Goal: Task Accomplishment & Management: Complete application form

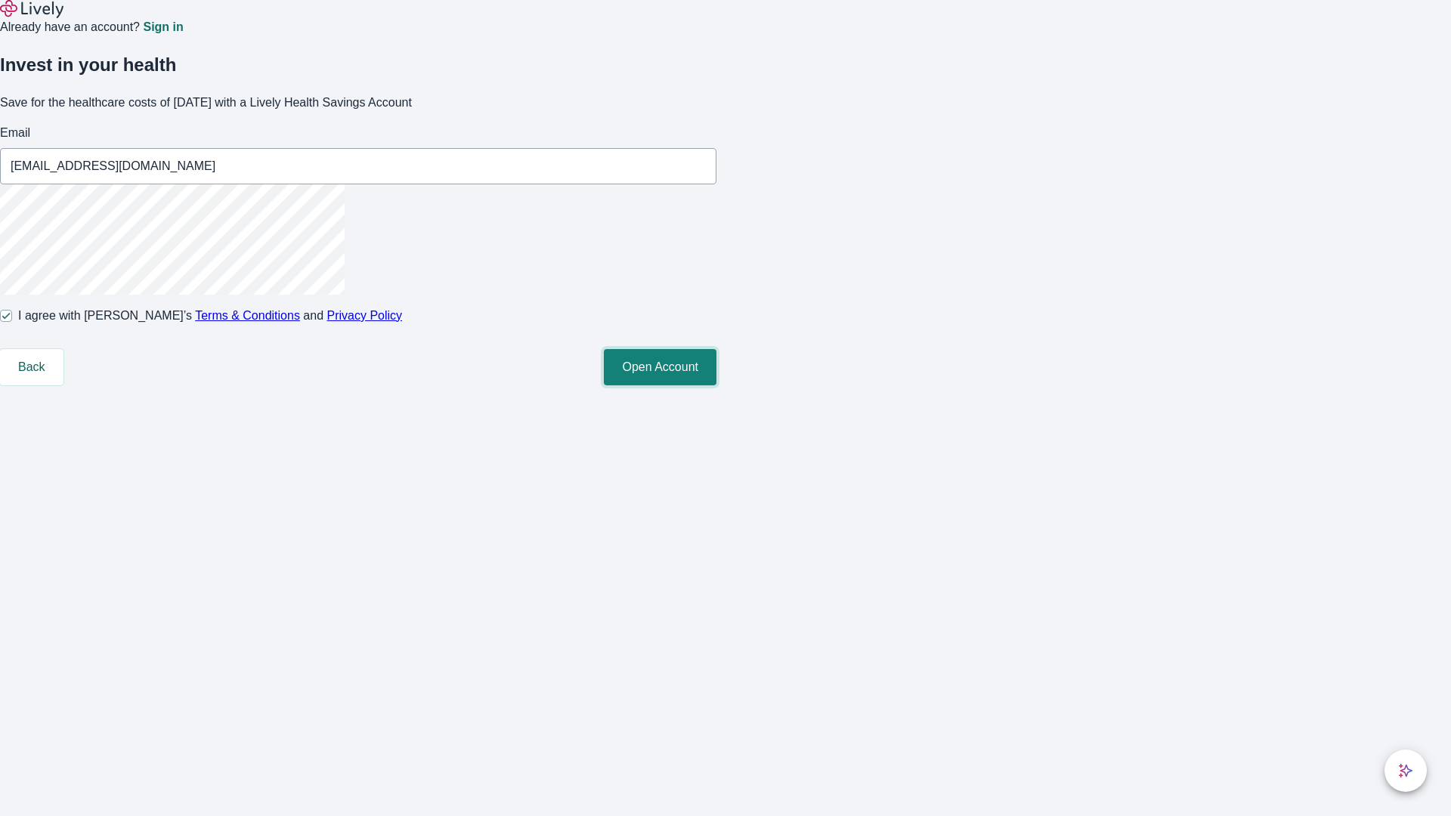
click at [716, 385] on button "Open Account" at bounding box center [660, 367] width 113 height 36
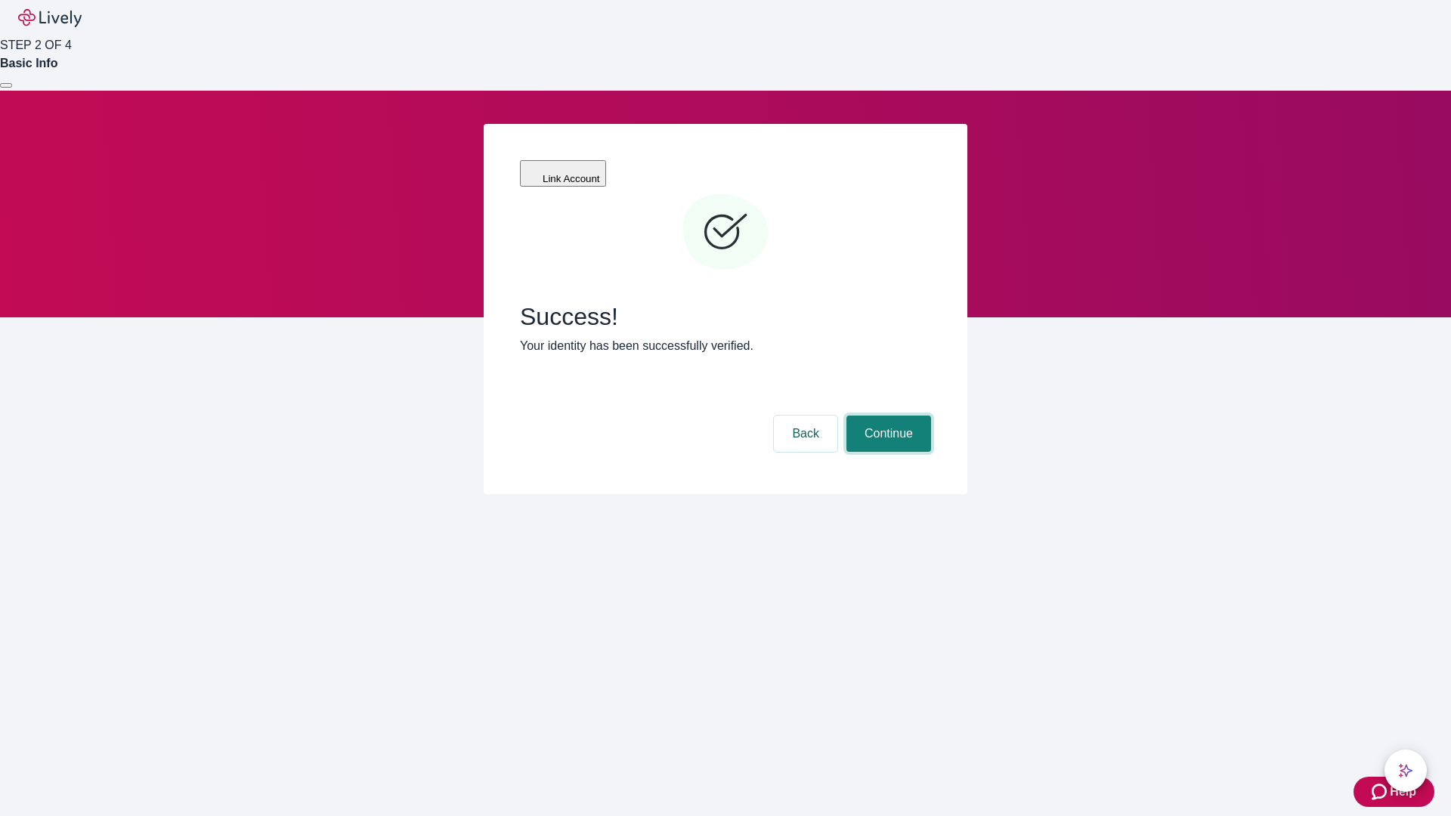
click at [886, 416] on button "Continue" at bounding box center [888, 434] width 85 height 36
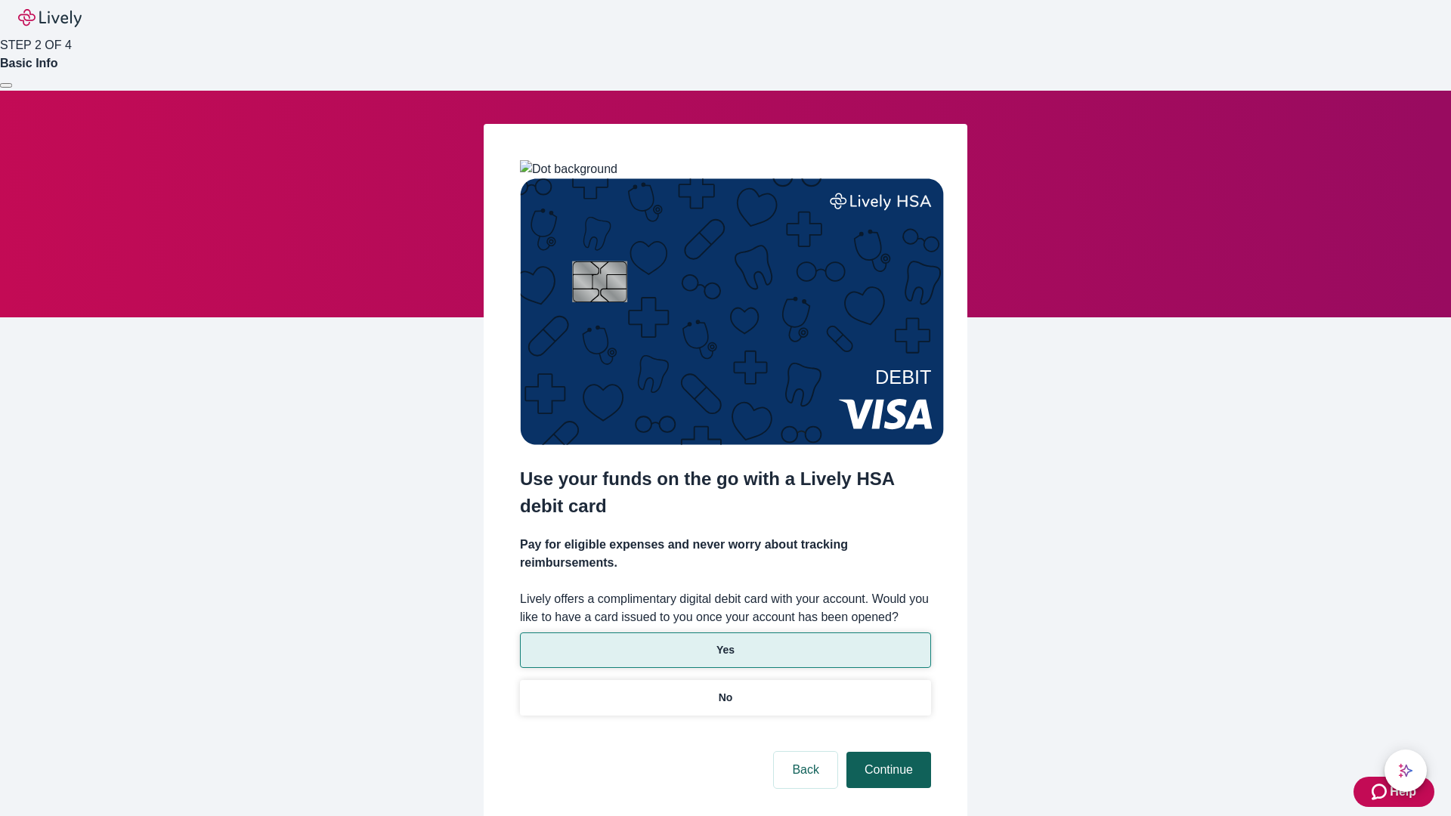
click at [725, 642] on p "Yes" at bounding box center [725, 650] width 18 height 16
click at [886, 752] on button "Continue" at bounding box center [888, 770] width 85 height 36
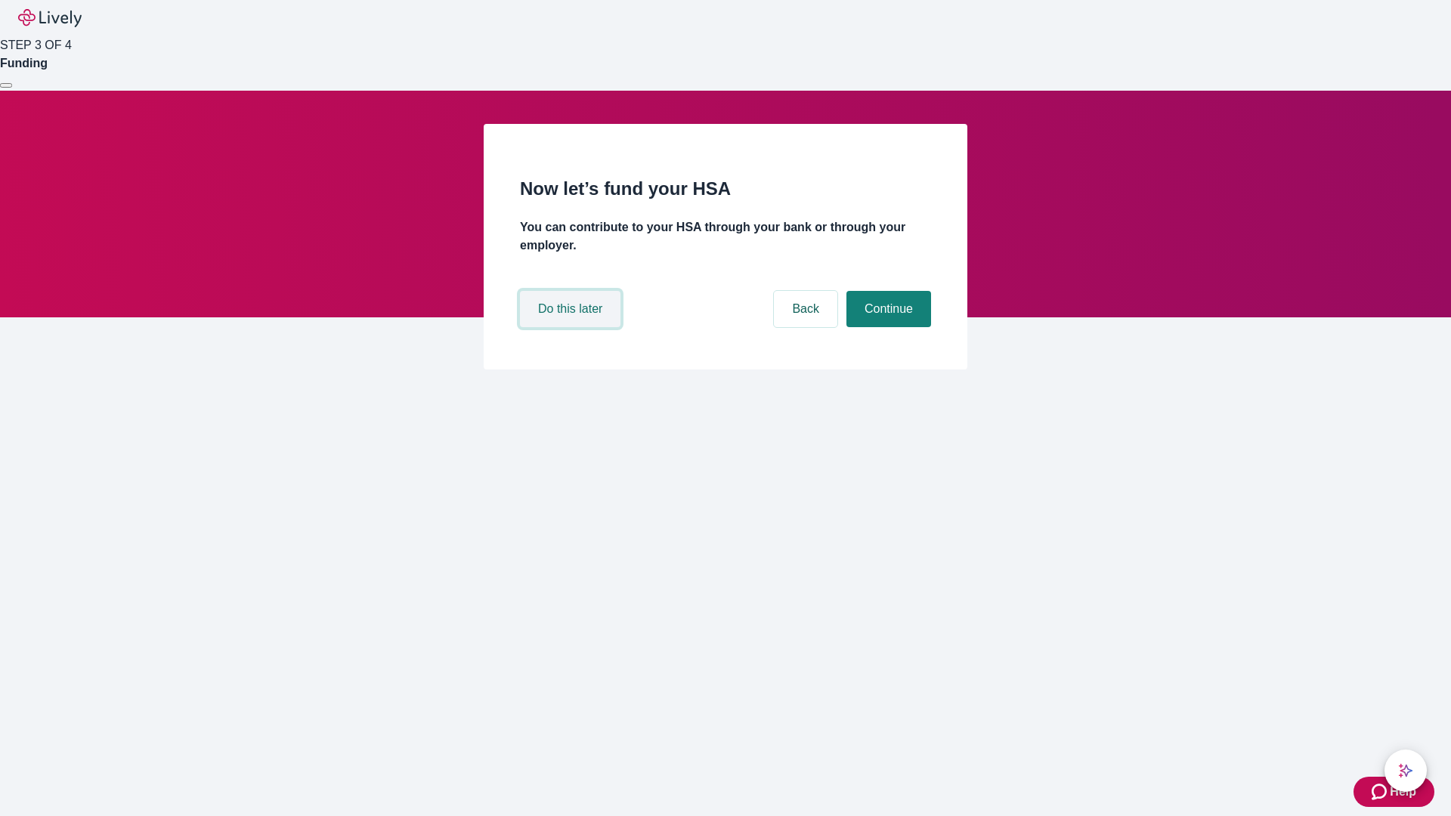
click at [572, 327] on button "Do this later" at bounding box center [570, 309] width 100 height 36
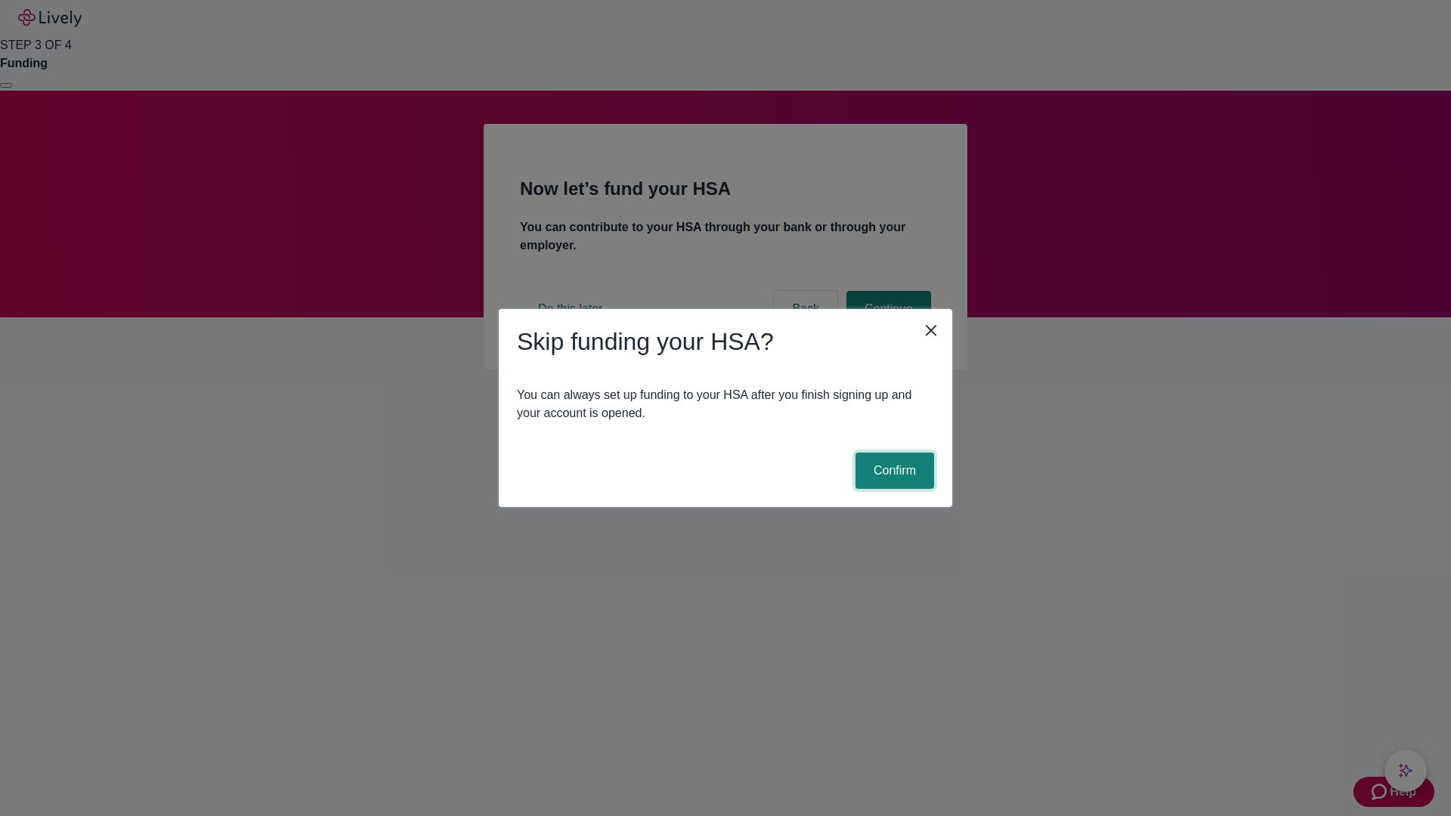
click at [892, 471] on button "Confirm" at bounding box center [894, 471] width 79 height 36
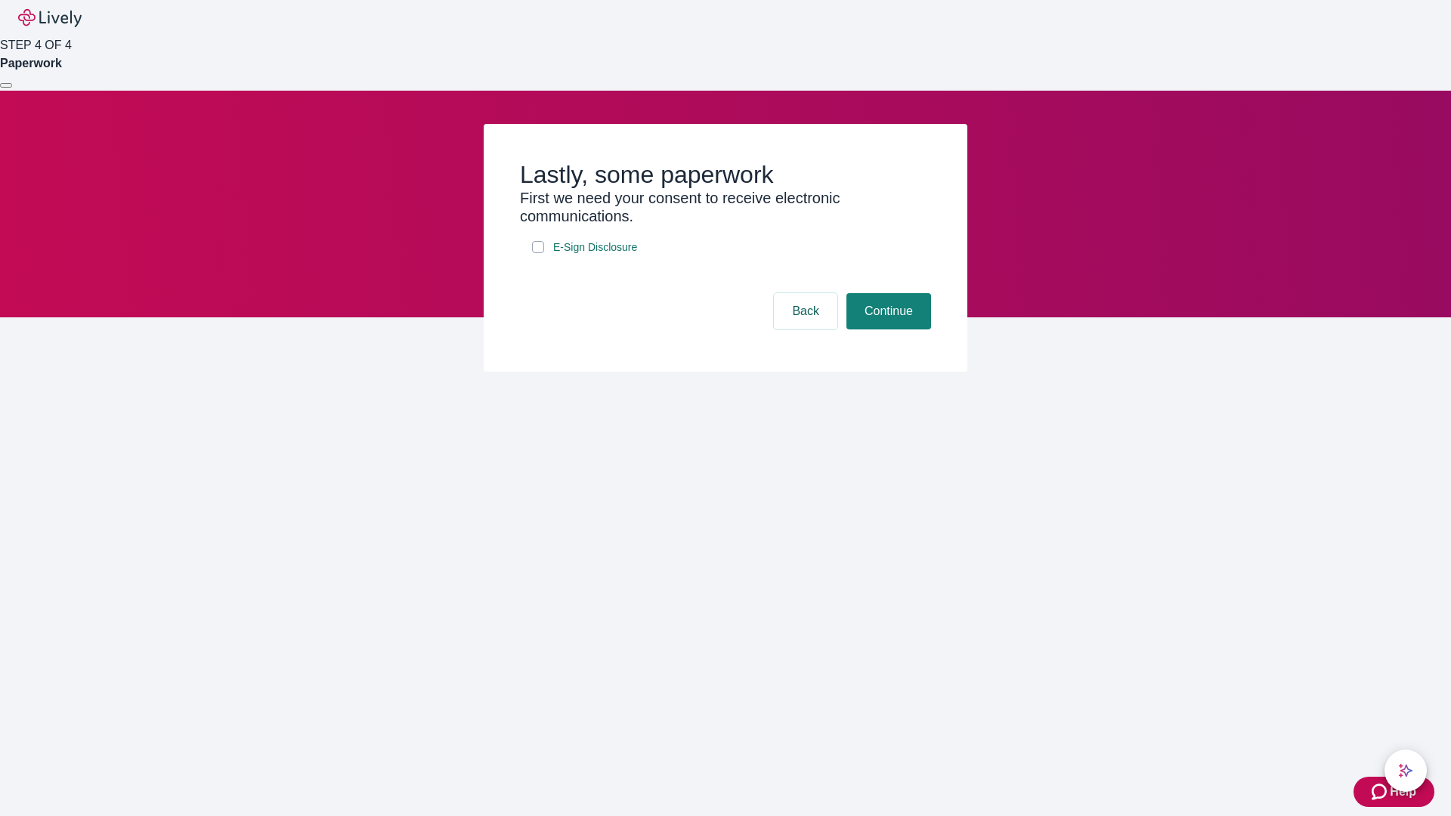
click at [538, 253] on input "E-Sign Disclosure" at bounding box center [538, 247] width 12 height 12
checkbox input "true"
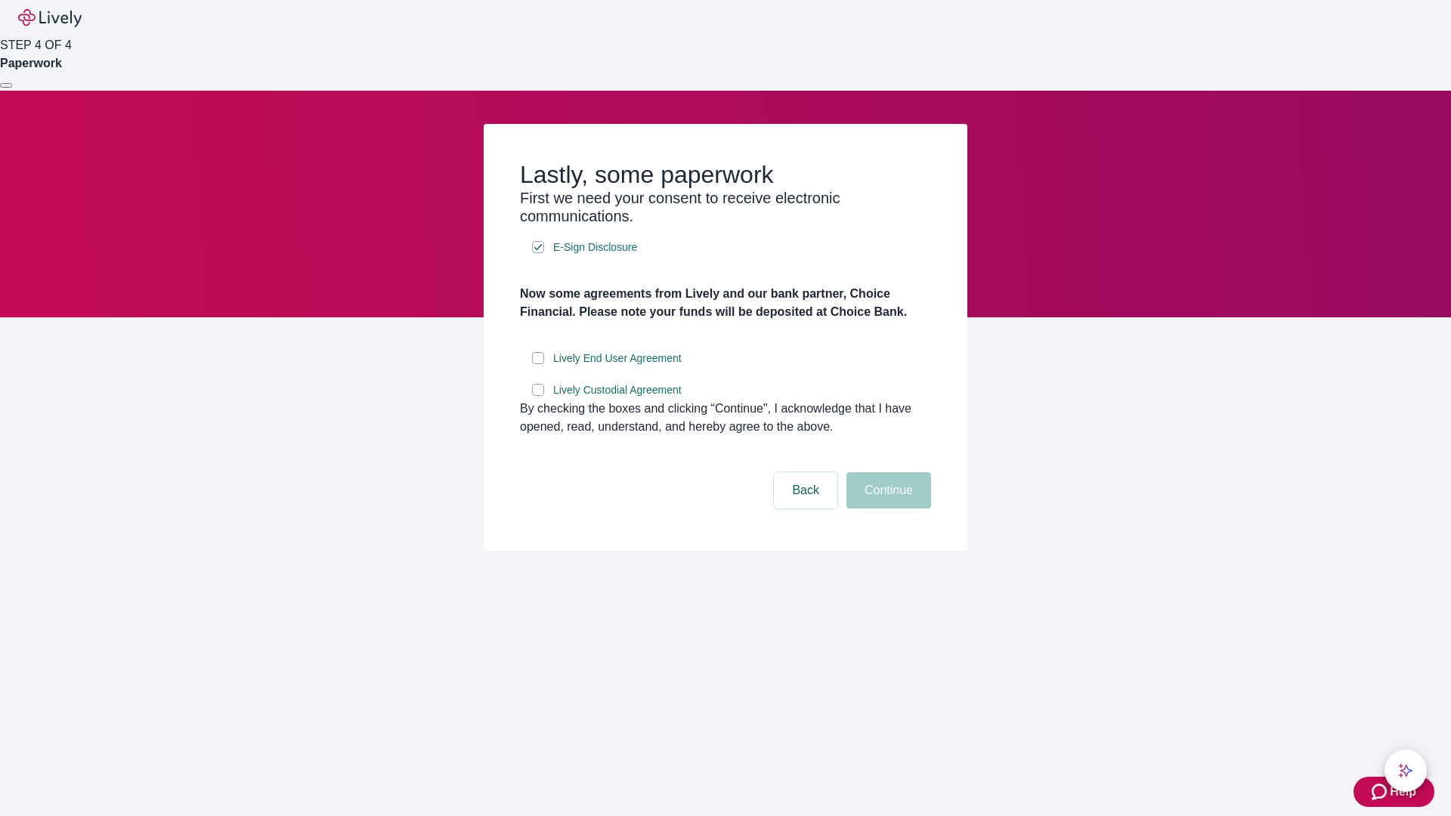
click at [538, 364] on input "Lively End User Agreement" at bounding box center [538, 358] width 12 height 12
checkbox input "true"
click at [538, 396] on input "Lively Custodial Agreement" at bounding box center [538, 390] width 12 height 12
checkbox input "true"
click at [886, 509] on button "Continue" at bounding box center [888, 490] width 85 height 36
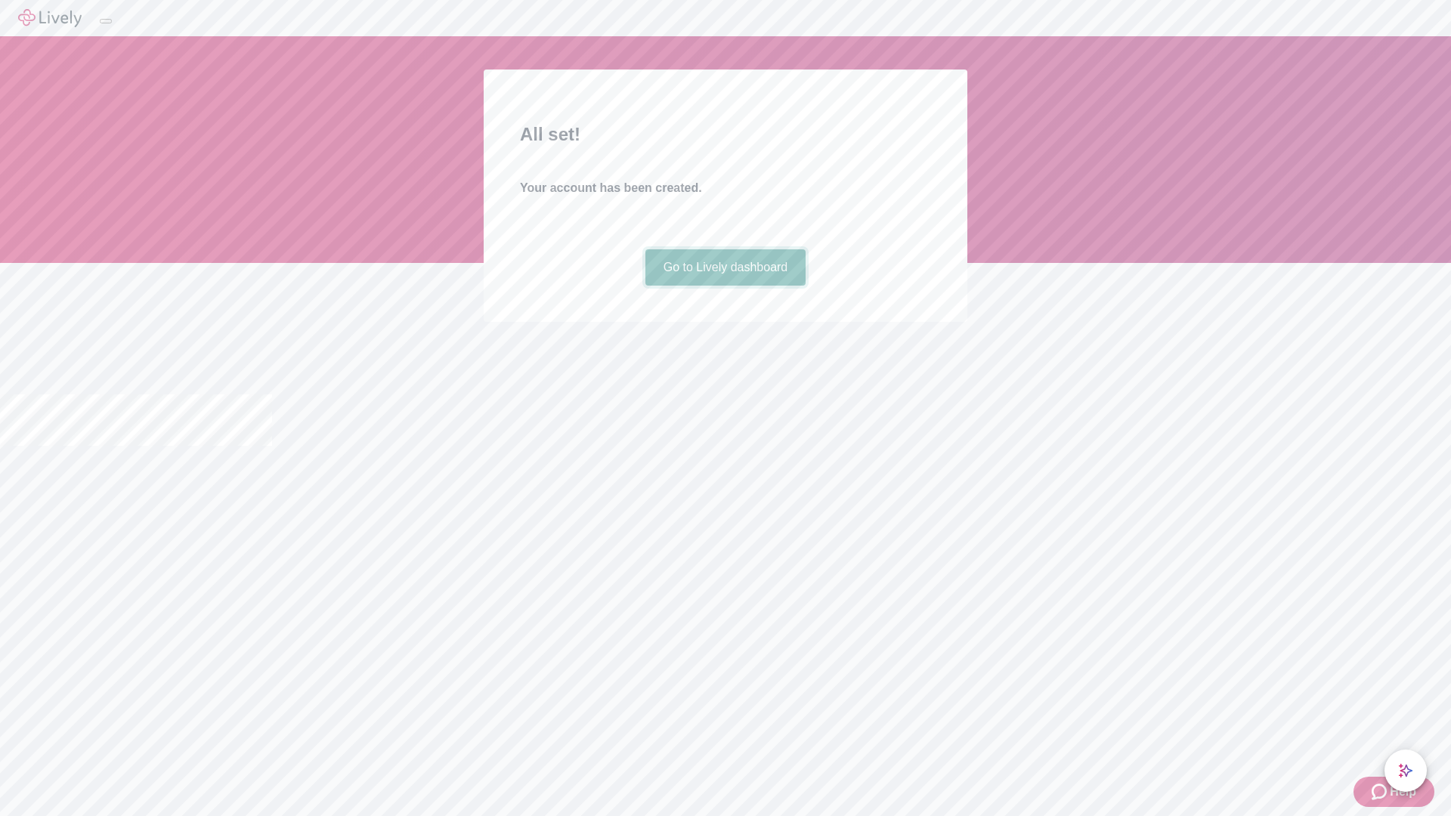
click at [725, 286] on link "Go to Lively dashboard" at bounding box center [725, 267] width 161 height 36
